Goal: Transaction & Acquisition: Purchase product/service

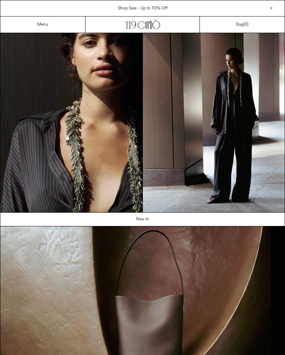
scroll to position [25, 0]
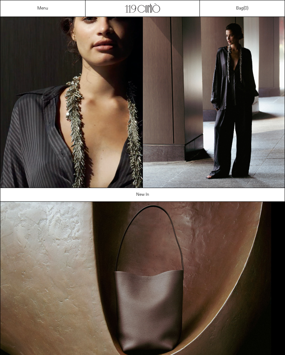
click at [40, 3] on div "Menu" at bounding box center [42, 8] width 85 height 16
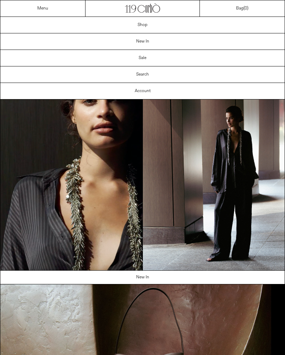
click at [136, 45] on link "New In" at bounding box center [142, 41] width 284 height 16
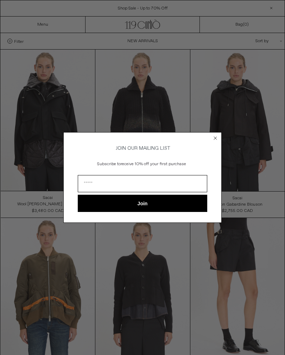
click at [215, 139] on circle "Close dialog" at bounding box center [215, 138] width 7 height 7
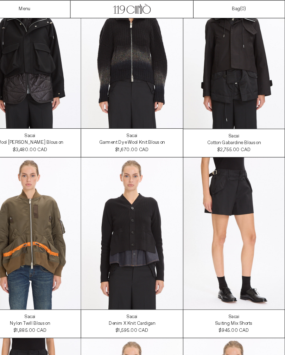
scroll to position [72, 0]
click at [37, 11] on link "Menu" at bounding box center [42, 9] width 11 height 6
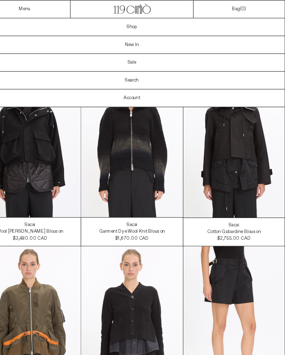
click at [132, 60] on link "Sale" at bounding box center [142, 58] width 284 height 16
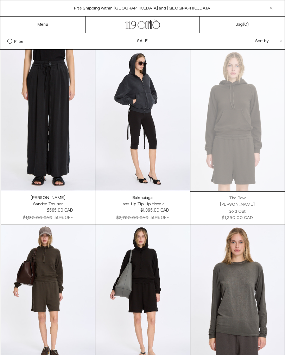
click at [268, 46] on div "Sort by .cls-1{fill:#231f20}" at bounding box center [245, 41] width 63 height 16
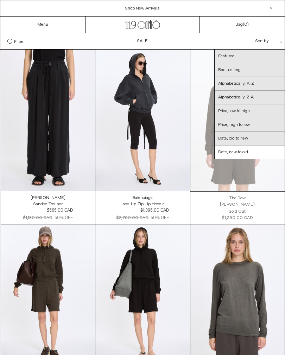
click at [254, 142] on link "Date, old to new" at bounding box center [249, 139] width 70 height 14
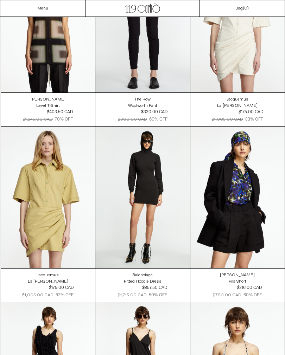
scroll to position [2036, 0]
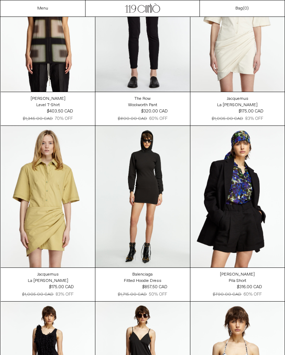
click at [265, 271] on div "Dries Van Noten Pila Short" at bounding box center [237, 277] width 94 height 13
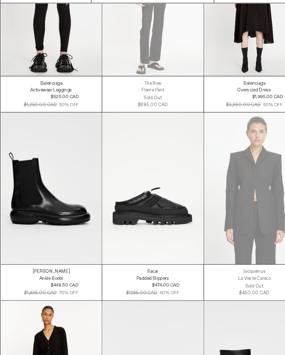
scroll to position [3447, 0]
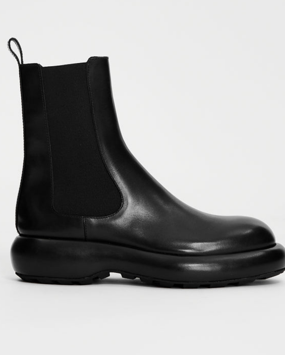
click at [64, 118] on at bounding box center [48, 188] width 94 height 141
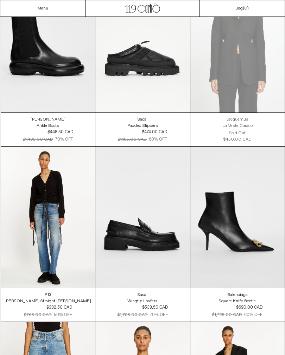
scroll to position [3594, 0]
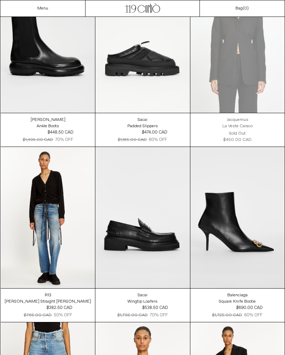
click at [112, 227] on at bounding box center [142, 217] width 94 height 141
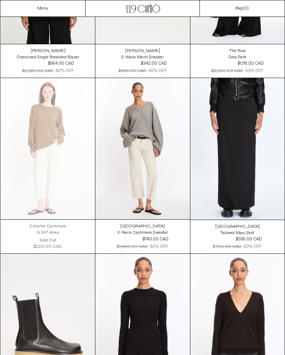
scroll to position [6470, 0]
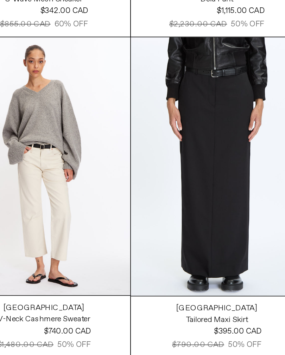
click at [190, 107] on at bounding box center [237, 149] width 94 height 142
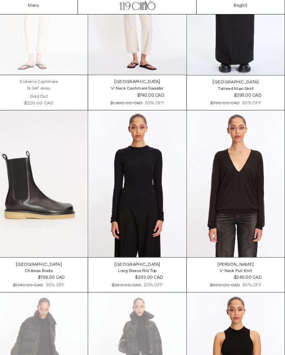
scroll to position [6623, 0]
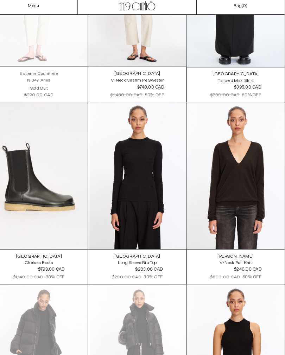
click at [52, 189] on at bounding box center [48, 171] width 94 height 141
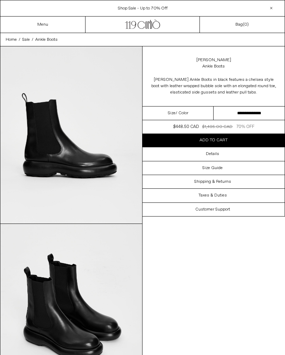
click at [231, 115] on select "**********" at bounding box center [248, 113] width 71 height 14
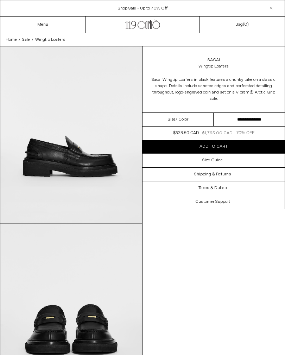
click at [233, 120] on select "**********" at bounding box center [248, 120] width 71 height 14
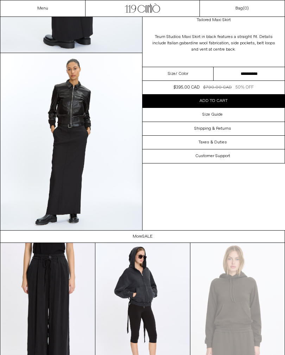
scroll to position [525, 0]
click at [244, 74] on select "**********" at bounding box center [248, 74] width 71 height 14
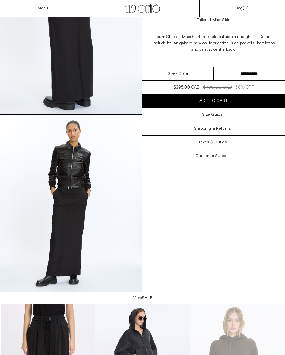
scroll to position [462, 0]
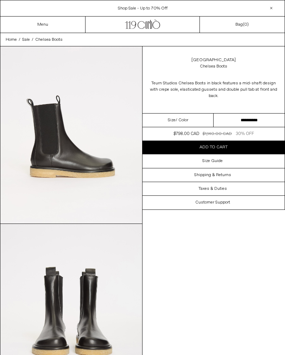
click at [243, 118] on select "**********" at bounding box center [248, 120] width 71 height 14
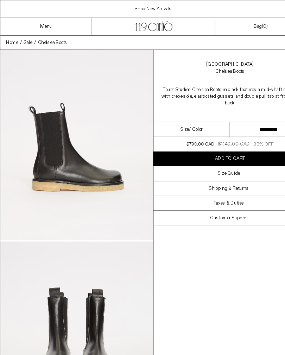
click at [218, 161] on h3 "Size Guide" at bounding box center [212, 160] width 20 height 5
